Goal: Check status

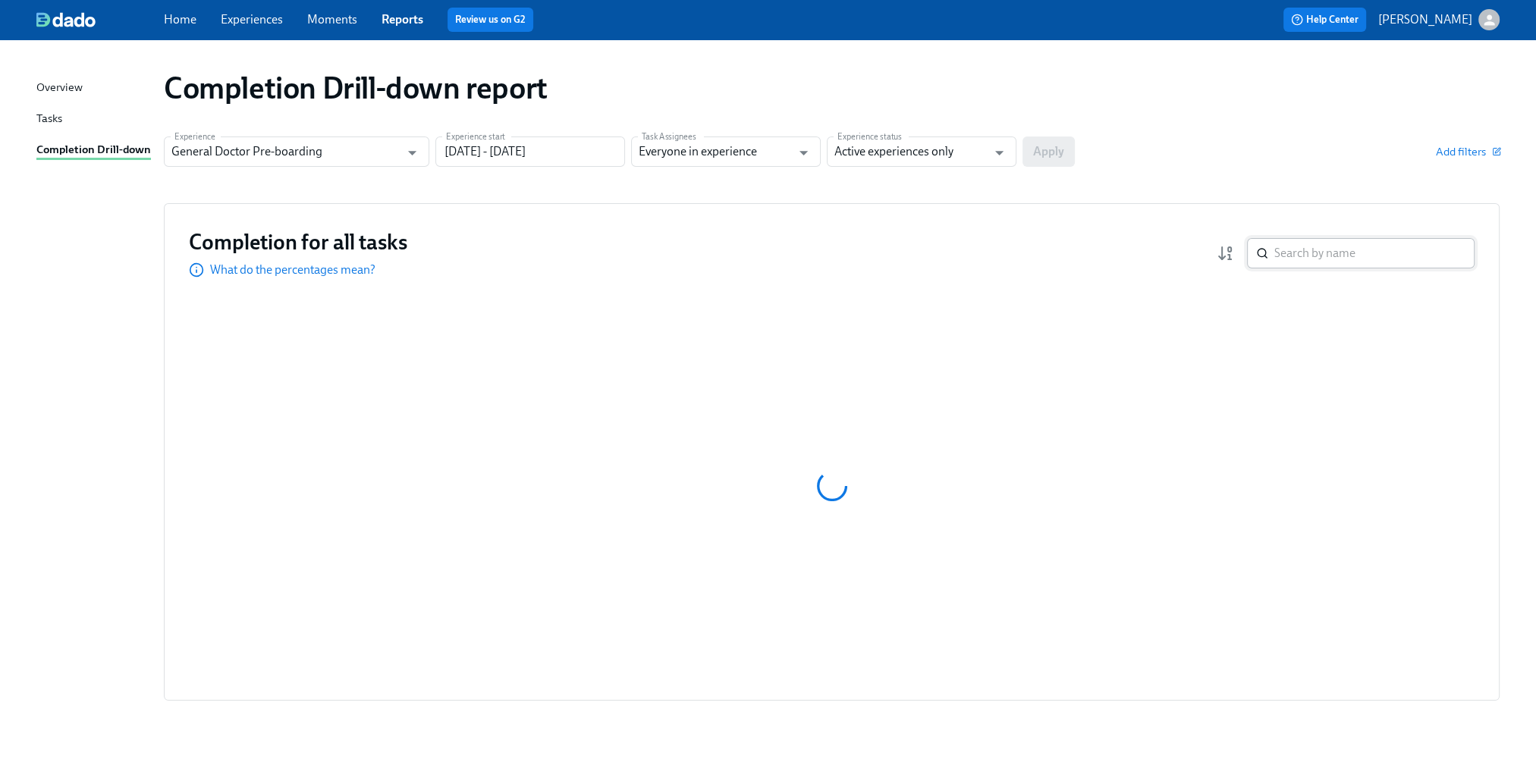
click at [1366, 254] on input "search" at bounding box center [1374, 253] width 200 height 31
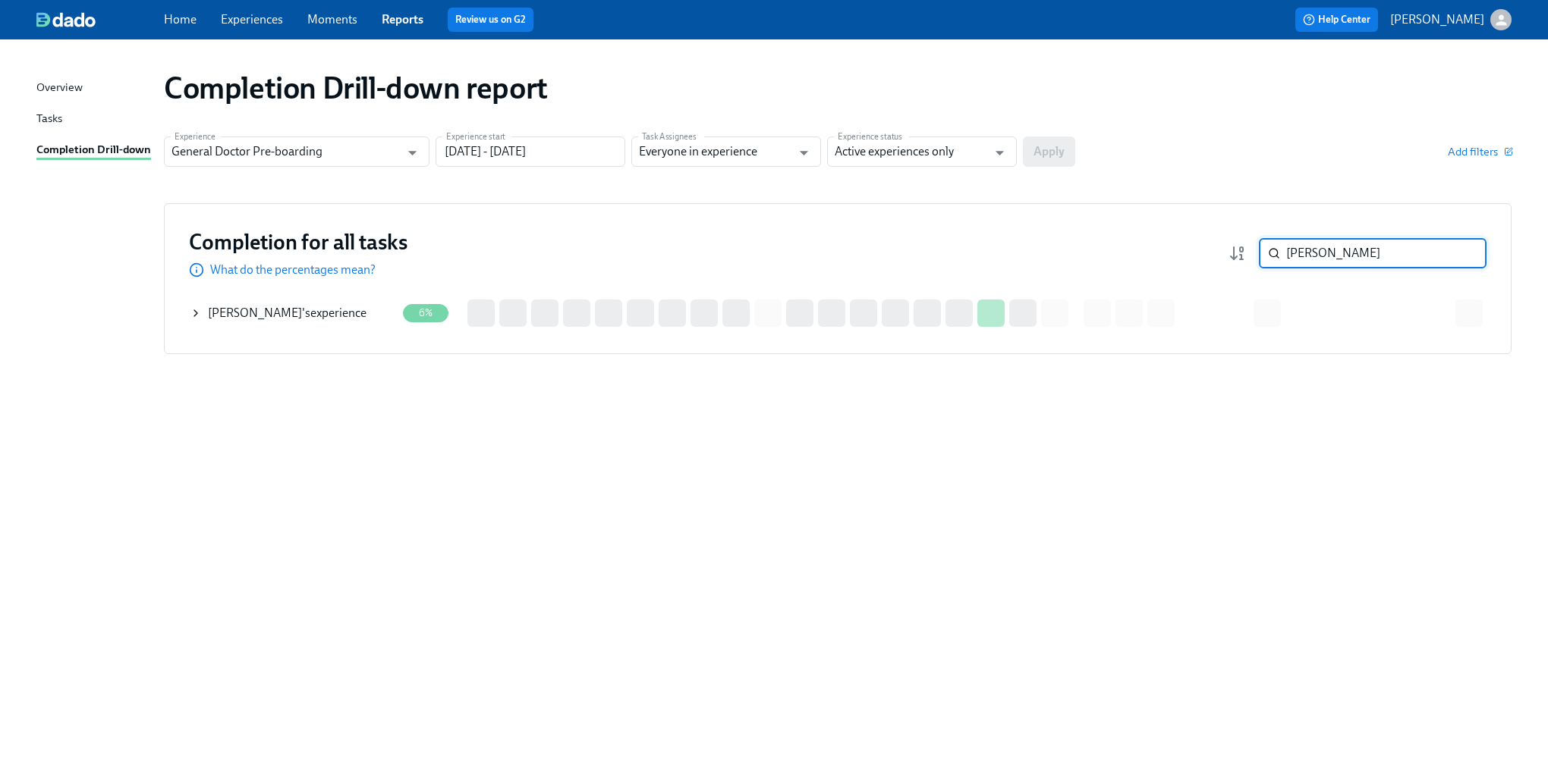
type input "[PERSON_NAME]"
click at [200, 316] on icon at bounding box center [196, 313] width 12 height 12
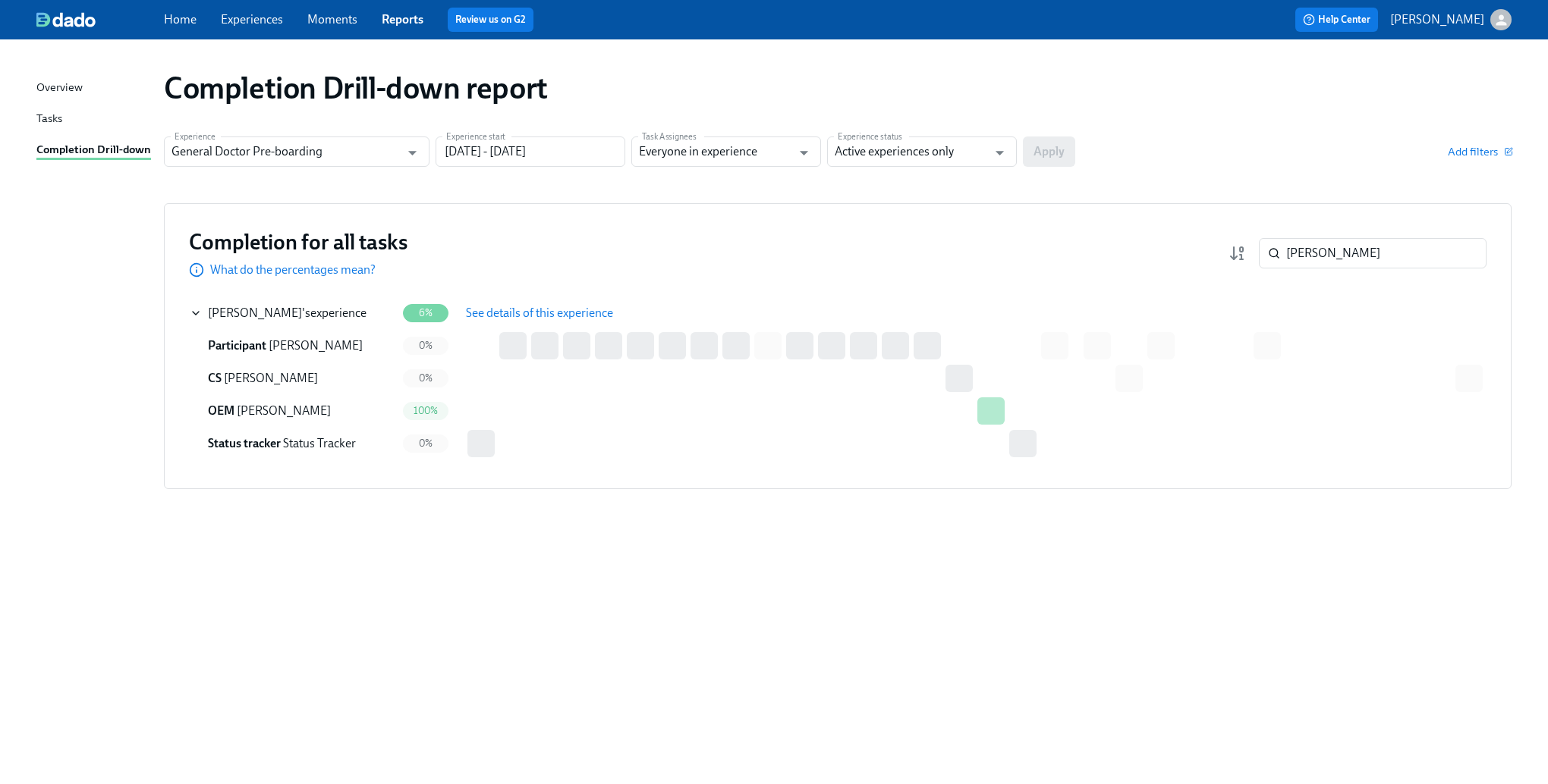
click at [507, 314] on span "See details of this experience" at bounding box center [540, 313] width 147 height 15
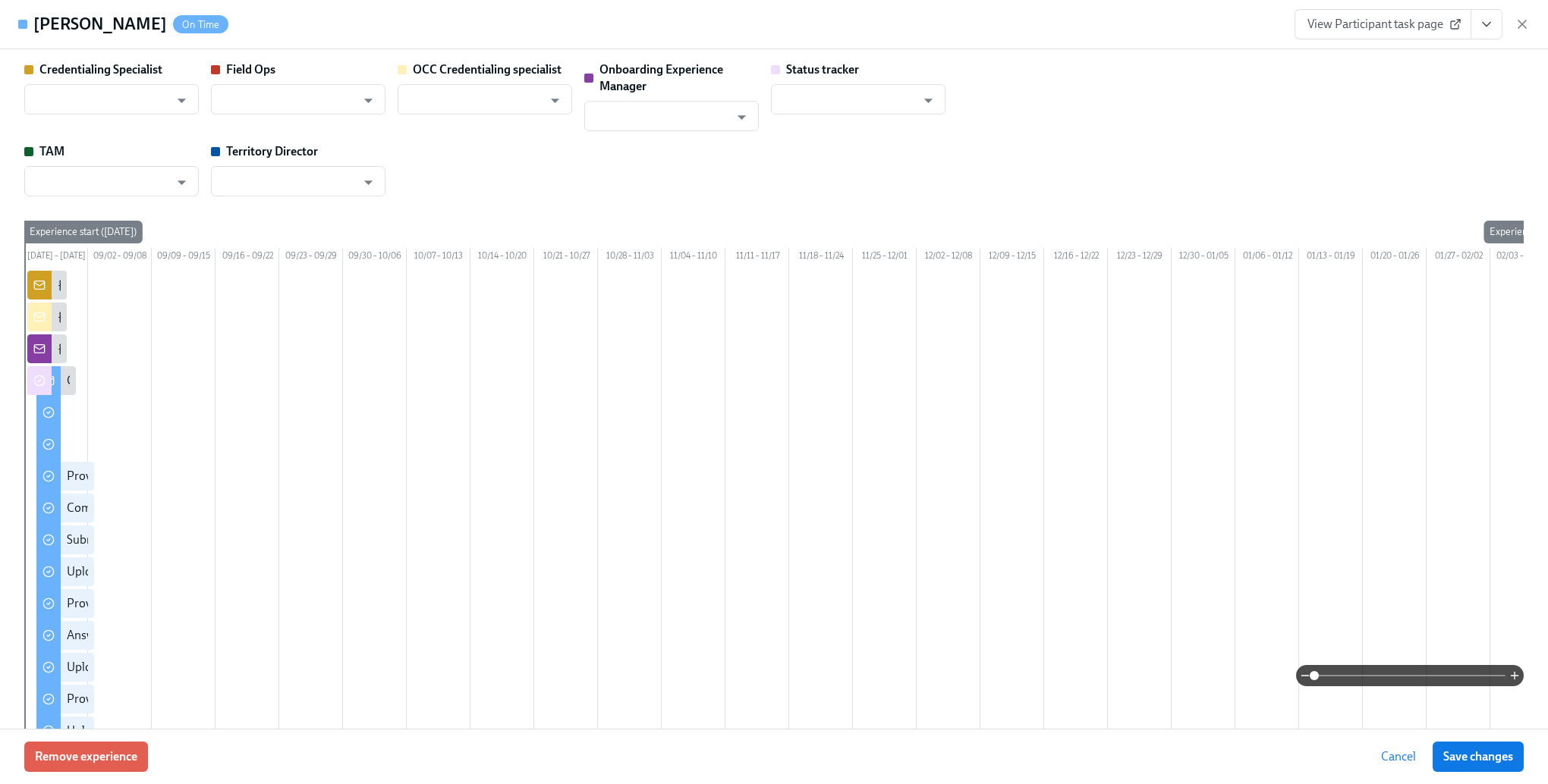
type input "[PERSON_NAME]"
type input "Status Tracker"
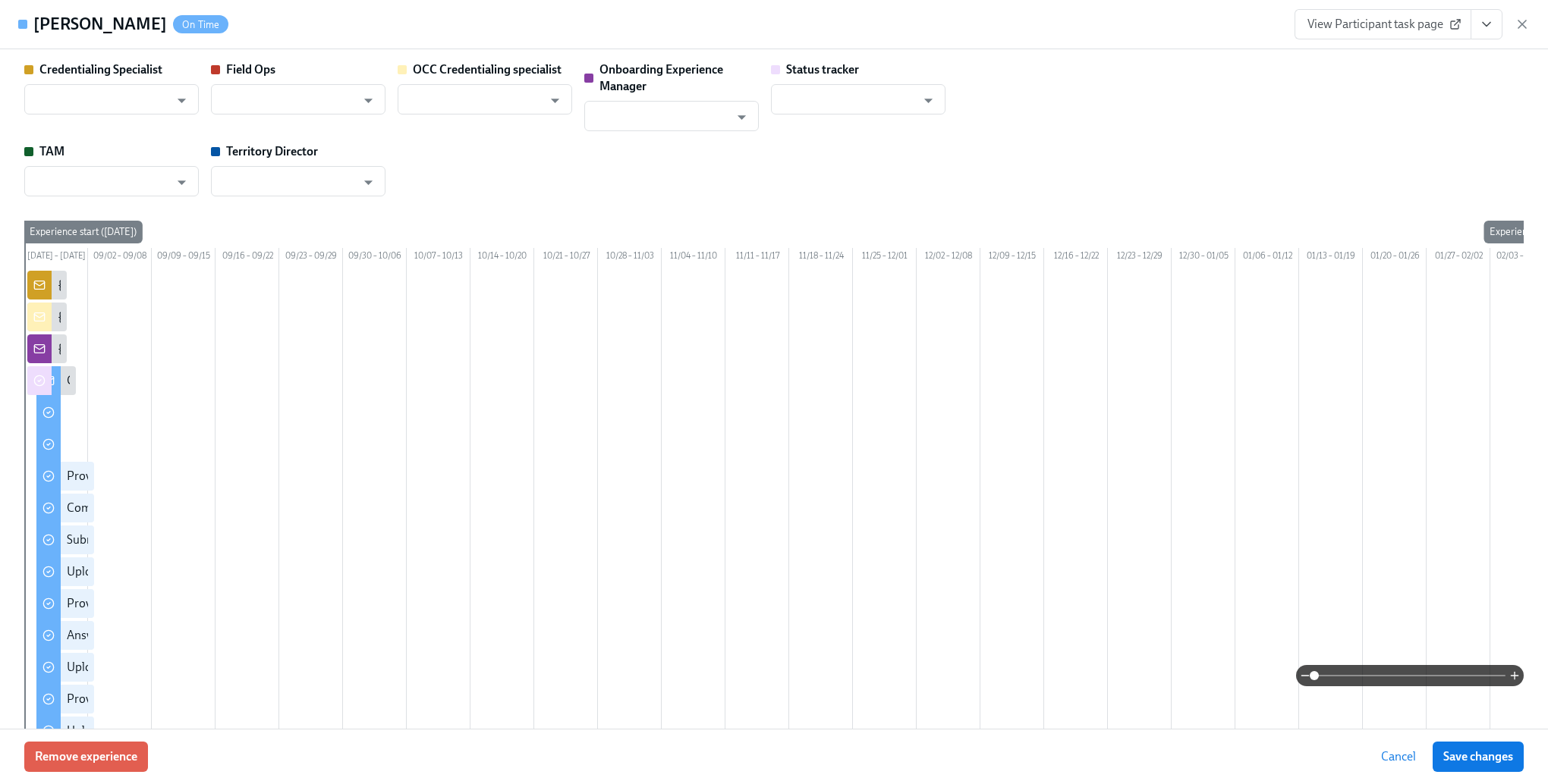
type input "[PERSON_NAME]"
